Goal: Task Accomplishment & Management: Complete application form

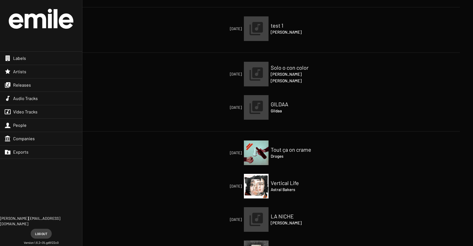
click at [25, 82] on span "Releases" at bounding box center [22, 84] width 18 height 5
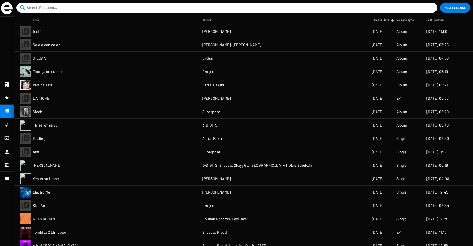
click at [244, 7] on input at bounding box center [228, 8] width 403 height 10
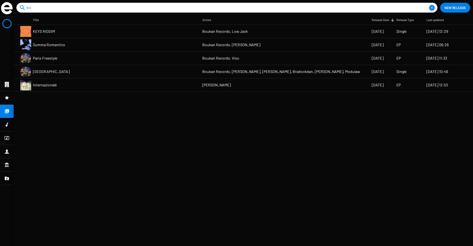
type input "b"
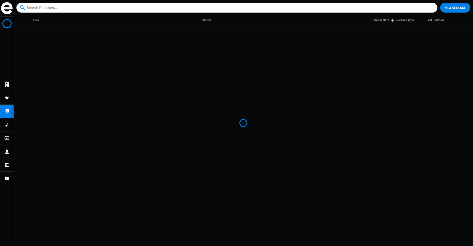
click at [445, 8] on span "New Release" at bounding box center [455, 8] width 21 height 10
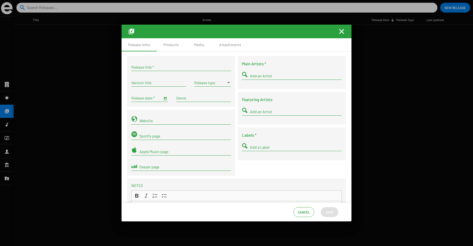
click at [169, 65] on input "Release title *" at bounding box center [181, 67] width 100 height 4
paste input "2025 Boukan Records"
type input "2025 Boukan Records"
drag, startPoint x: 173, startPoint y: 66, endPoint x: 120, endPoint y: 66, distance: 53.4
click at [120, 66] on div "Release Infos Products Media Attachments 2025 Boukan Records Release title * Ve…" at bounding box center [236, 123] width 473 height 246
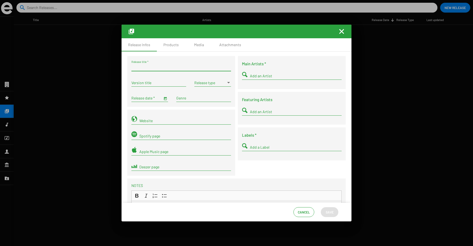
click at [263, 77] on input "Add an Artist" at bounding box center [296, 76] width 92 height 4
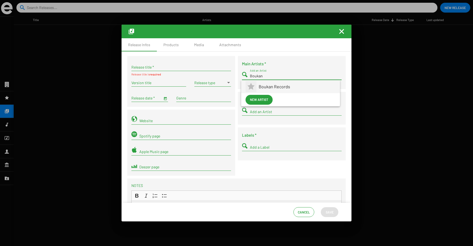
type input "Boukan"
click at [265, 87] on span "Boukan Records" at bounding box center [297, 86] width 77 height 13
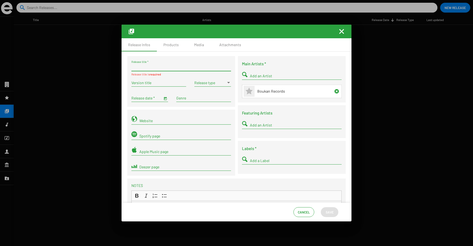
click at [144, 68] on input "Release title *" at bounding box center [181, 67] width 100 height 4
paste input "[DEMOGRAPHIC_DATA] Compilation Vol.1"
type input "[DEMOGRAPHIC_DATA] Compilation Vol.1"
click at [142, 99] on input "Release date *" at bounding box center [146, 98] width 31 height 4
click at [160, 99] on input "Release date *" at bounding box center [146, 98] width 31 height 4
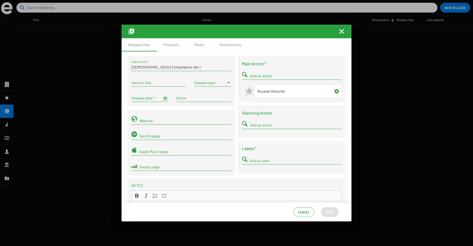
click at [165, 99] on span "Open calendar" at bounding box center [165, 98] width 4 height 5
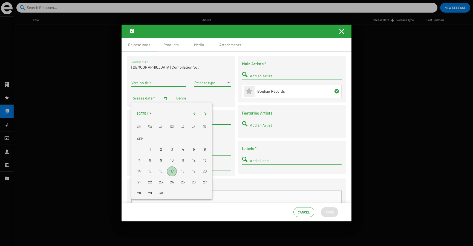
click at [171, 183] on div "24" at bounding box center [172, 183] width 10 height 10
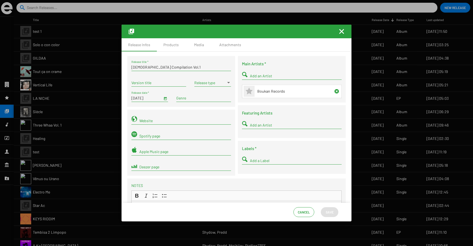
click at [169, 99] on sf-form-element "9/24/2025 Release date *" at bounding box center [149, 99] width 45 height 16
click at [166, 99] on span "Open calendar" at bounding box center [165, 98] width 4 height 5
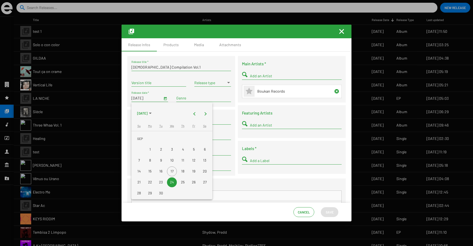
click at [189, 182] on div "26" at bounding box center [194, 183] width 10 height 10
type input "9/26/2025"
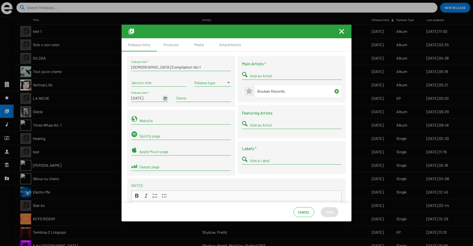
click at [209, 82] on span at bounding box center [210, 83] width 32 height 4
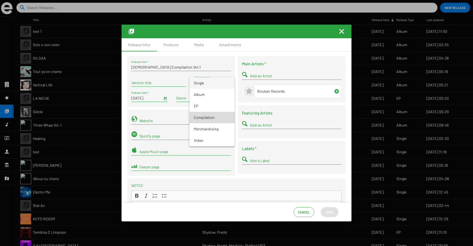
click at [206, 122] on span "Compilation" at bounding box center [212, 118] width 36 height 12
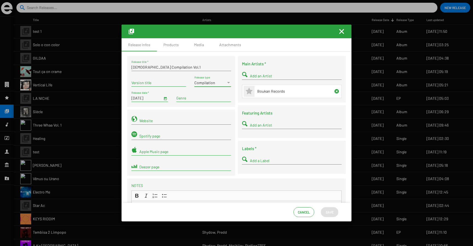
click at [260, 161] on input "Add a Label" at bounding box center [296, 161] width 92 height 4
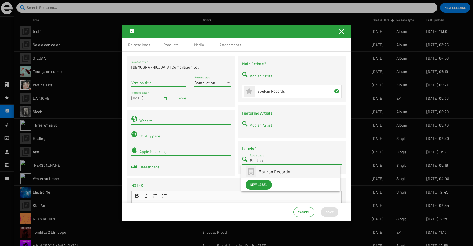
type input "Boukan"
click at [263, 173] on span "Boukan Records" at bounding box center [297, 171] width 77 height 13
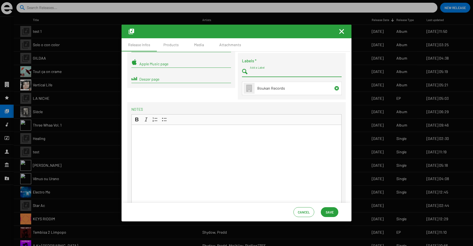
scroll to position [99, 0]
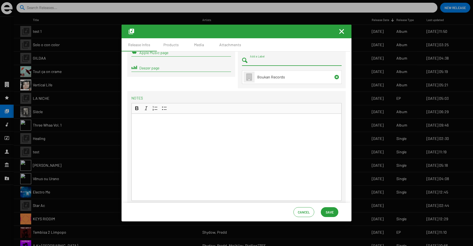
click at [331, 211] on span "Save" at bounding box center [330, 213] width 8 height 10
click at [327, 213] on span "Save" at bounding box center [330, 213] width 8 height 10
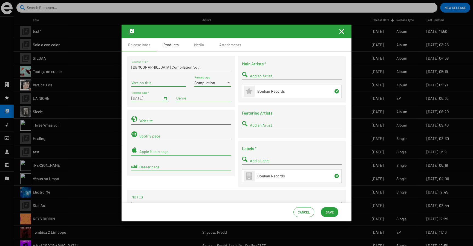
click at [167, 46] on div "Products" at bounding box center [170, 44] width 15 height 5
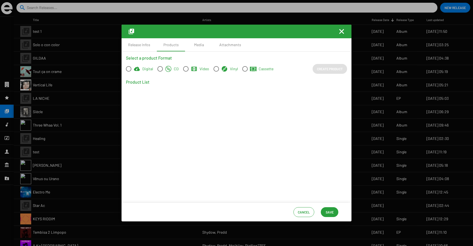
click at [131, 69] on span at bounding box center [128, 68] width 5 height 5
click at [129, 72] on input "Digital" at bounding box center [128, 72] width 0 height 0
radio input "true"
click at [326, 71] on span "Create Product" at bounding box center [330, 69] width 26 height 10
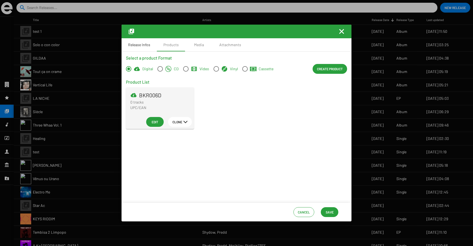
click at [138, 48] on div "Release Infos" at bounding box center [139, 44] width 35 height 13
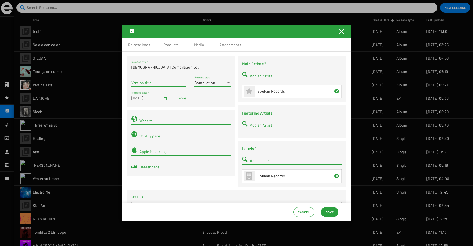
click at [148, 65] on input "[DEMOGRAPHIC_DATA] Compilation Vol.1" at bounding box center [181, 67] width 100 height 4
click at [167, 49] on div "Products" at bounding box center [171, 44] width 28 height 13
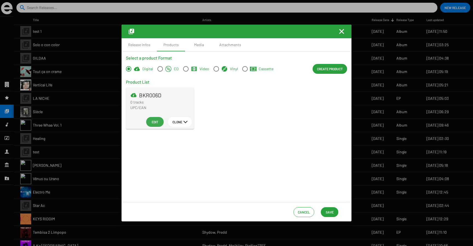
click at [151, 121] on span "Edit" at bounding box center [155, 122] width 9 height 10
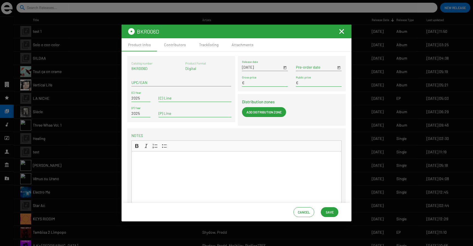
click at [139, 69] on p "BKR006D" at bounding box center [141, 68] width 21 height 5
copy p "BKR006D"
click at [329, 211] on span "Save" at bounding box center [330, 213] width 8 height 10
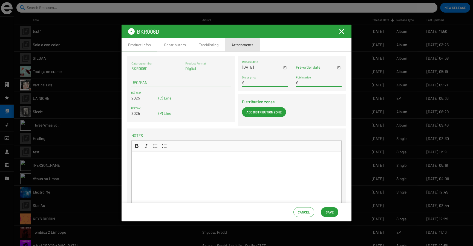
click at [235, 47] on div "Attachments" at bounding box center [243, 44] width 22 height 5
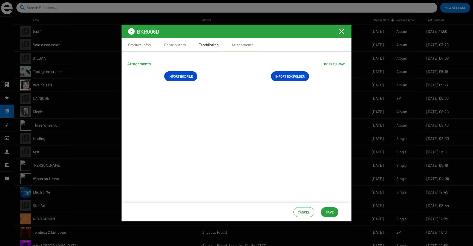
click at [215, 44] on div "Tracklisting" at bounding box center [208, 44] width 19 height 5
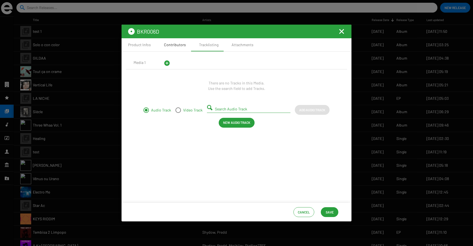
click at [177, 45] on div "Contributors" at bounding box center [175, 44] width 22 height 5
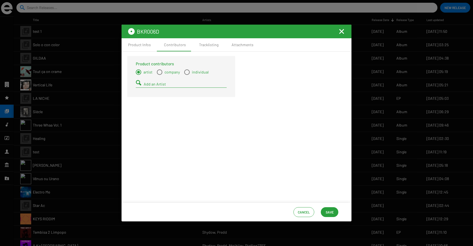
click at [340, 30] on mat-icon "Fermer la fenêtre" at bounding box center [342, 31] width 7 height 7
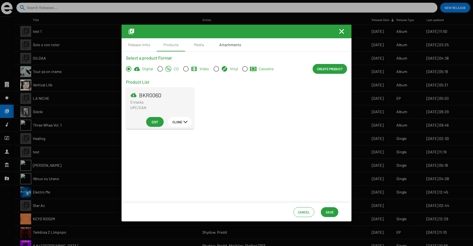
click at [214, 42] on div "Attachments" at bounding box center [230, 44] width 35 height 13
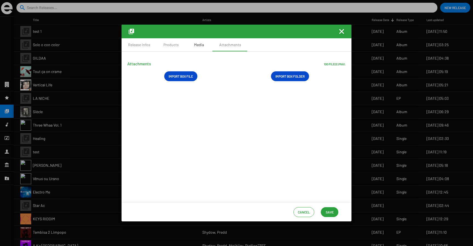
click at [194, 44] on div "Media" at bounding box center [199, 44] width 10 height 5
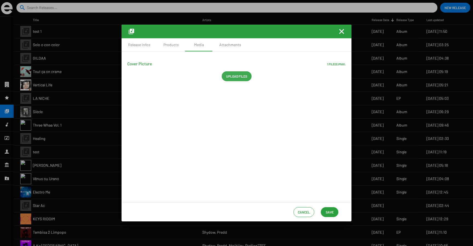
click at [233, 73] on span "Upload files" at bounding box center [236, 76] width 21 height 10
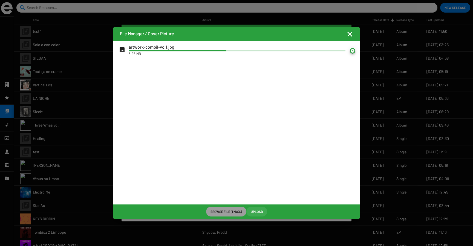
click at [254, 213] on span "Upload" at bounding box center [257, 212] width 12 height 10
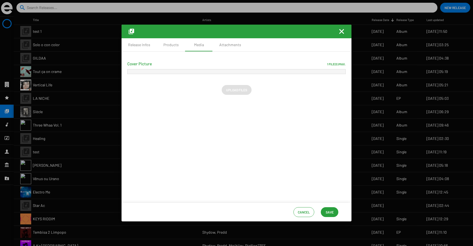
click at [331, 212] on span "Save" at bounding box center [330, 213] width 8 height 10
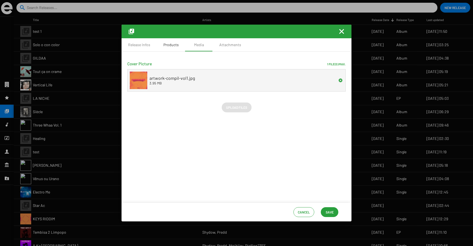
click at [171, 44] on div "Products" at bounding box center [170, 44] width 15 height 5
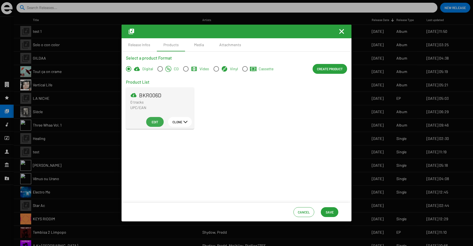
click at [155, 120] on span "Edit" at bounding box center [155, 122] width 9 height 10
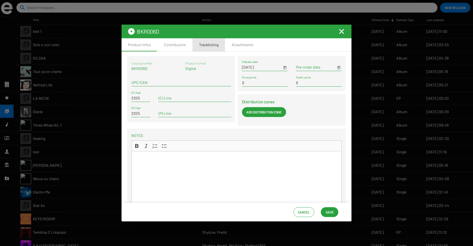
click at [199, 46] on div "Tracklisting" at bounding box center [208, 44] width 19 height 5
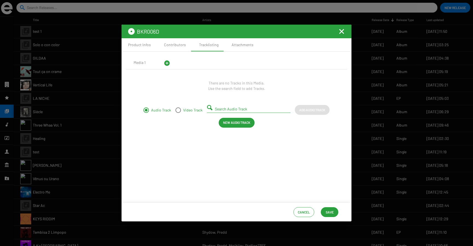
click at [231, 110] on input "Search Audio Track" at bounding box center [250, 109] width 70 height 4
click at [223, 118] on span "KEYS RIDDIM" at bounding box center [223, 117] width 25 height 5
type input "KEYS RIDDIM - FRIDO2513068"
click at [305, 113] on span "Add Audio Track" at bounding box center [312, 110] width 26 height 10
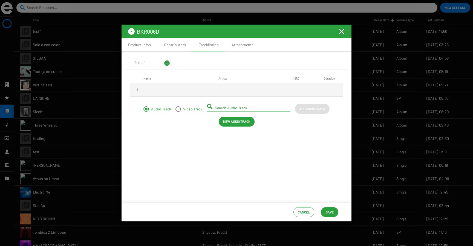
click at [331, 210] on span "Save" at bounding box center [330, 213] width 8 height 10
click at [342, 32] on mat-icon "Fermer la fenêtre" at bounding box center [342, 31] width 7 height 7
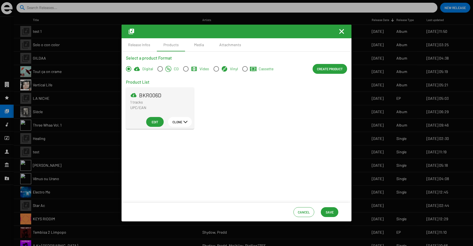
click at [323, 210] on button "Save" at bounding box center [330, 213] width 18 height 10
click at [328, 209] on span "Save" at bounding box center [330, 213] width 8 height 10
click at [343, 29] on mat-icon "Fermer la fenêtre" at bounding box center [342, 31] width 7 height 7
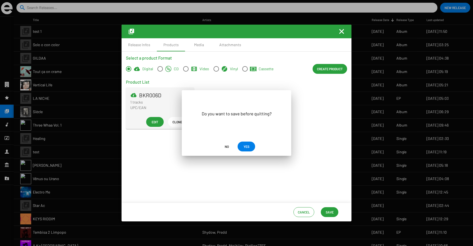
click at [245, 147] on span "YES" at bounding box center [247, 147] width 6 height 10
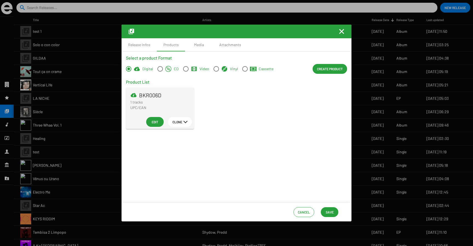
click at [331, 213] on span "Save" at bounding box center [330, 213] width 8 height 10
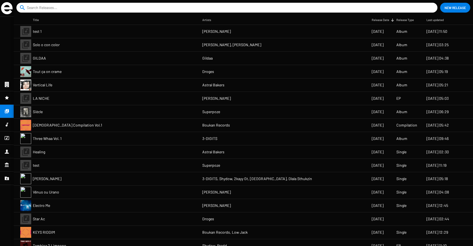
click at [92, 127] on mat-cell "[DEMOGRAPHIC_DATA] Compilation Vol.1" at bounding box center [118, 125] width 170 height 13
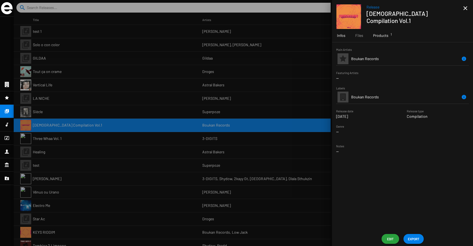
click at [383, 36] on span "Products 1" at bounding box center [380, 35] width 15 height 5
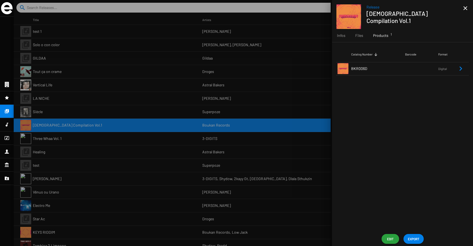
click at [359, 68] on span "BKR006D" at bounding box center [359, 68] width 16 height 5
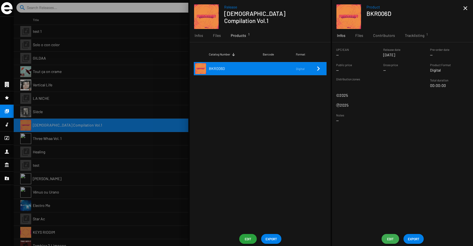
click at [394, 235] on span "Edit" at bounding box center [390, 239] width 9 height 10
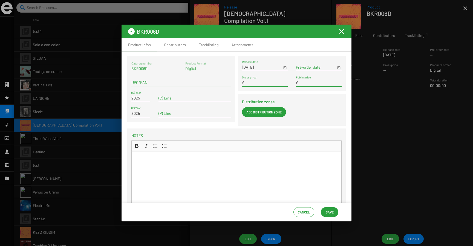
click at [146, 80] on div "UPC/EAN" at bounding box center [181, 81] width 100 height 11
paste input "3663729404596"
type input "3663729404596"
click at [332, 214] on span "Save" at bounding box center [330, 213] width 8 height 10
click at [338, 31] on mat-toolbar "BKR006D" at bounding box center [237, 32] width 230 height 14
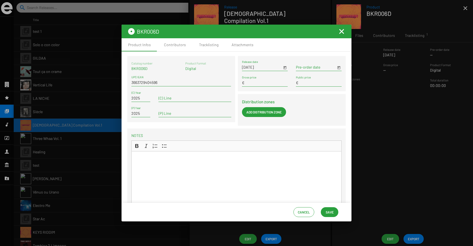
click at [341, 31] on mat-icon "Fermer la fenêtre" at bounding box center [342, 31] width 7 height 7
